Goal: Task Accomplishment & Management: Manage account settings

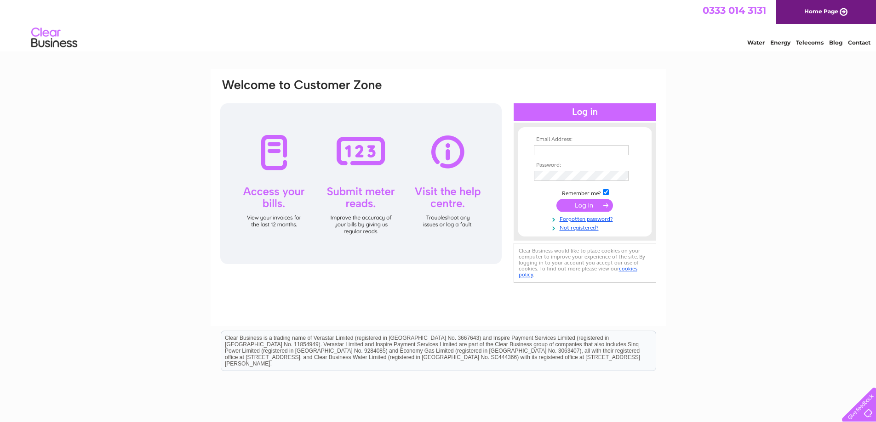
type input "property@shbt.org.uk"
click at [584, 202] on input "submit" at bounding box center [584, 205] width 57 height 13
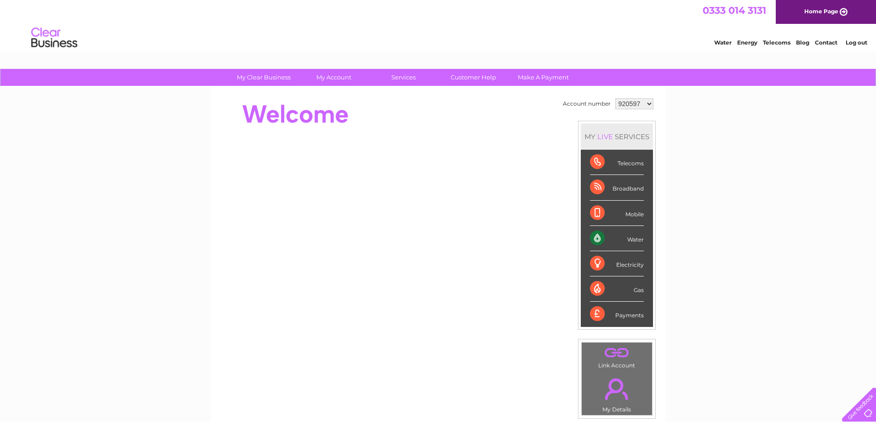
click at [632, 106] on select "920597 974222 981180 1040186 1146798" at bounding box center [634, 103] width 38 height 11
select select "1040186"
click at [615, 98] on select "920597 974222 981180 1040186 1146798" at bounding box center [634, 103] width 38 height 11
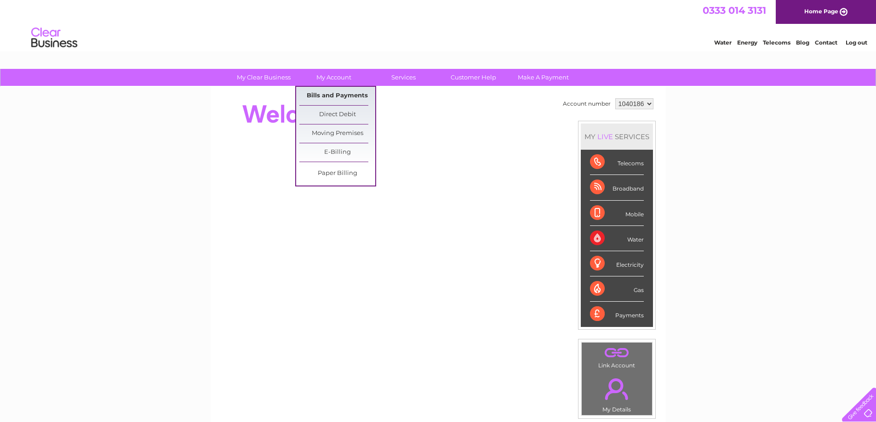
click at [341, 99] on link "Bills and Payments" at bounding box center [337, 96] width 76 height 18
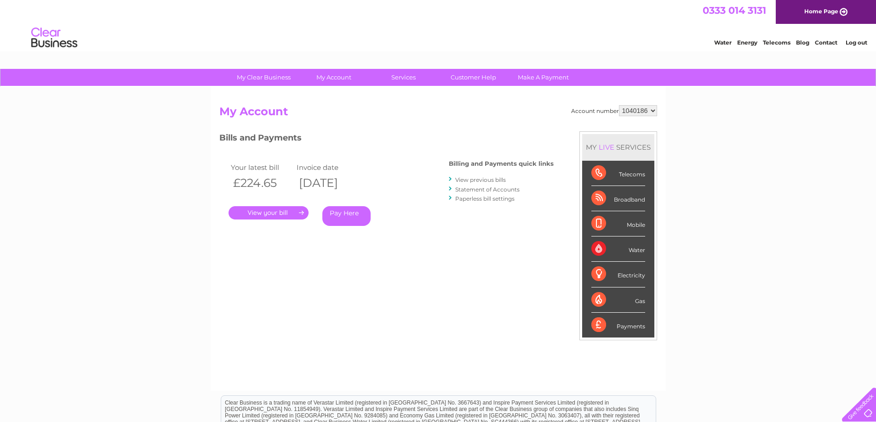
click at [246, 215] on link "." at bounding box center [268, 212] width 80 height 13
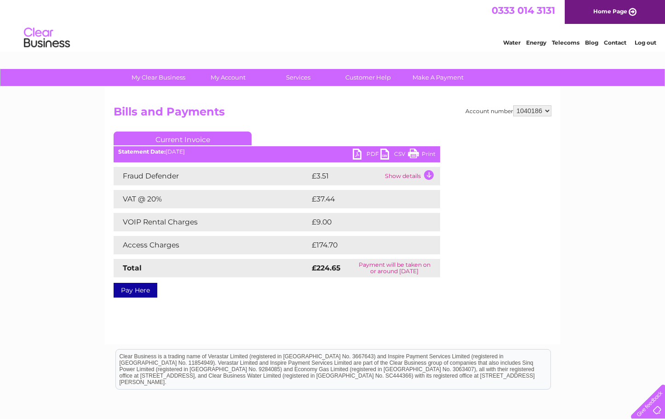
click at [364, 154] on link "PDF" at bounding box center [367, 154] width 28 height 13
